Goal: Find specific page/section: Find specific page/section

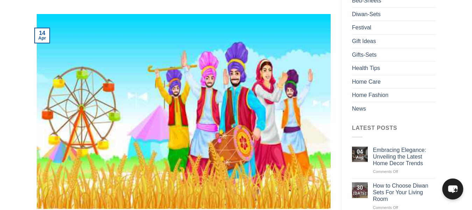
scroll to position [105, 0]
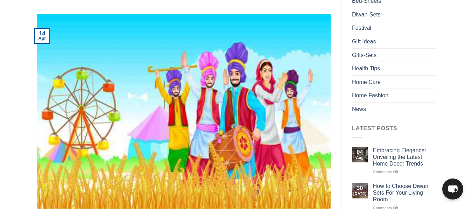
click at [124, 189] on img at bounding box center [184, 111] width 294 height 195
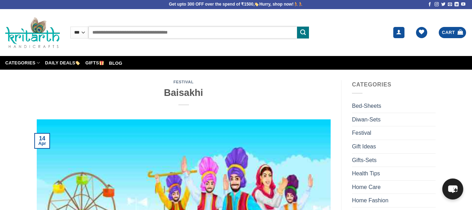
click at [137, 33] on input "Search for:" at bounding box center [193, 33] width 209 height 12
type input "*"
type input "******"
click at [297, 27] on button "Submit" at bounding box center [303, 33] width 12 height 12
click at [306, 32] on button "Submit" at bounding box center [303, 33] width 12 height 12
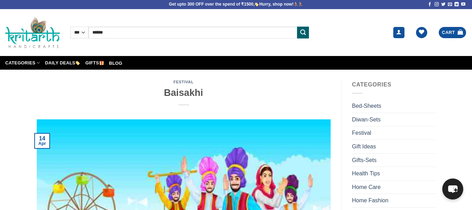
click at [303, 33] on icon "Submit" at bounding box center [303, 32] width 6 height 7
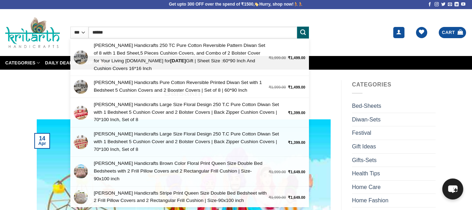
click at [303, 33] on icon "Submit" at bounding box center [303, 32] width 6 height 7
click at [324, 88] on div "Festival Baisakhi" at bounding box center [184, 99] width 294 height 39
click at [330, 80] on div "Festival Baisakhi" at bounding box center [184, 99] width 294 height 39
